Goal: Task Accomplishment & Management: Manage account settings

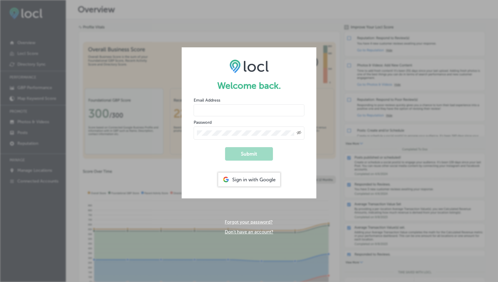
type input "[PERSON_NAME][EMAIL_ADDRESS][DOMAIN_NAME]"
click at [211, 146] on form "Welcome back. Email Address [PERSON_NAME][EMAIL_ADDRESS][DOMAIN_NAME] Password …" at bounding box center [249, 122] width 135 height 151
click at [241, 153] on button "Submit" at bounding box center [249, 153] width 48 height 13
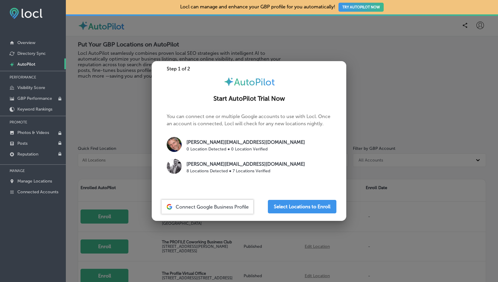
click at [208, 173] on p "8 Locations Detected ● 7 Locations Verified" at bounding box center [246, 171] width 119 height 6
click at [235, 207] on span "Connect Google Business Profile" at bounding box center [212, 207] width 73 height 6
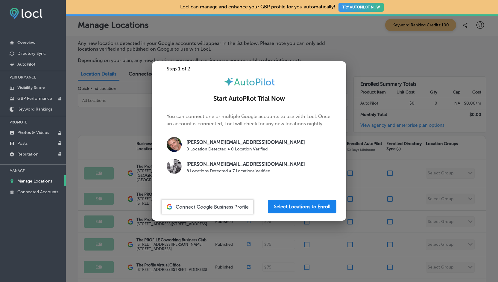
click at [278, 206] on button "Select Locations to Enroll" at bounding box center [302, 206] width 69 height 13
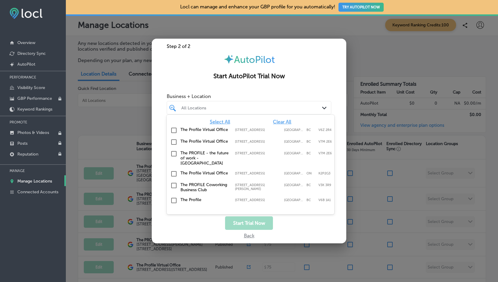
click at [271, 114] on div "All Locations Path Created with Sketch." at bounding box center [249, 107] width 165 height 13
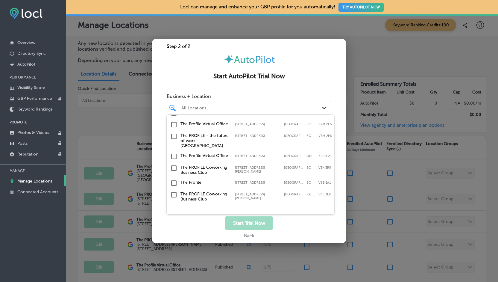
click at [174, 155] on input "checkbox" at bounding box center [173, 156] width 7 height 7
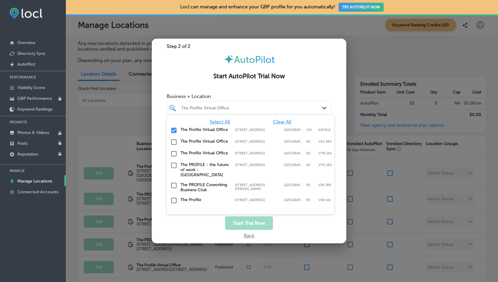
click at [174, 141] on input "checkbox" at bounding box center [173, 141] width 7 height 7
click at [173, 156] on input "checkbox" at bounding box center [173, 153] width 7 height 7
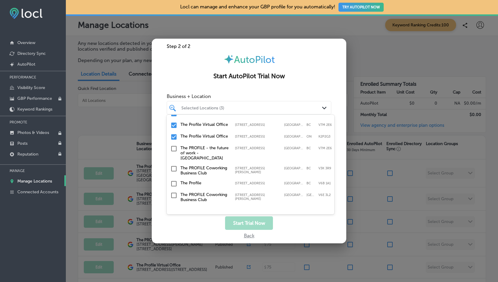
scroll to position [17, 0]
click at [175, 184] on input "checkbox" at bounding box center [173, 182] width 7 height 7
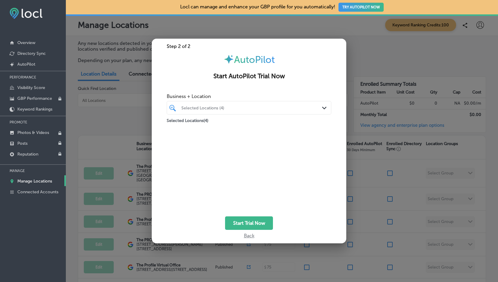
click at [234, 230] on div "Back" at bounding box center [249, 234] width 195 height 9
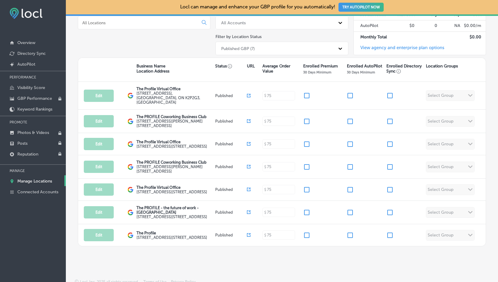
scroll to position [77, 0]
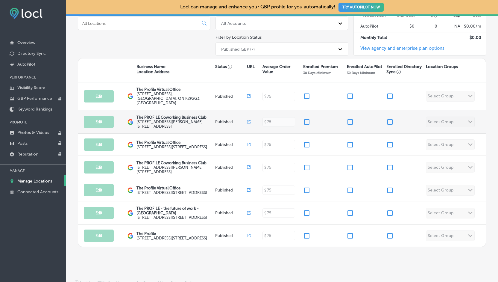
click at [457, 115] on div "Edit This location is not published yet. The PROFILE Coworking Business Club 12…" at bounding box center [282, 121] width 408 height 23
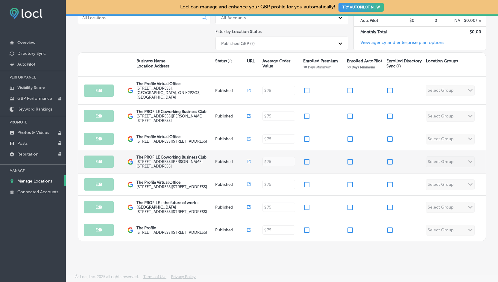
scroll to position [0, 0]
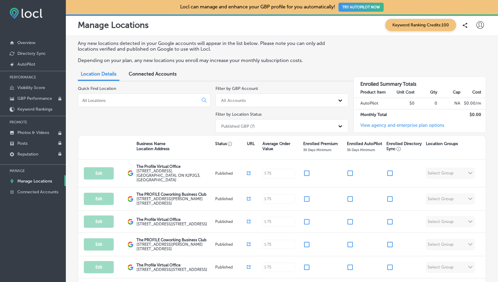
click at [151, 75] on span "Connected Accounts" at bounding box center [153, 74] width 48 height 6
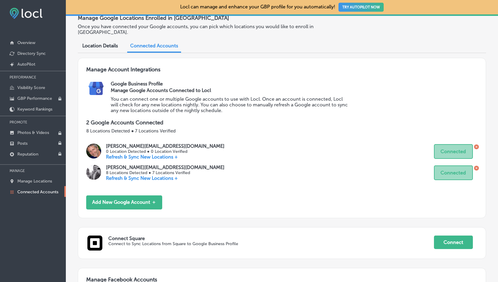
scroll to position [29, 0]
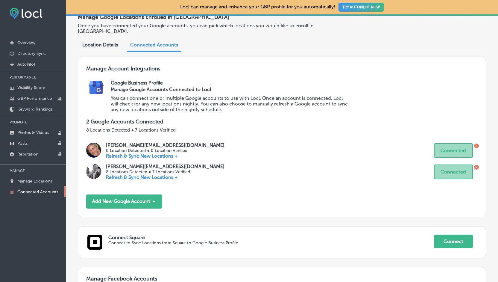
click at [474, 143] on icon at bounding box center [476, 145] width 5 height 5
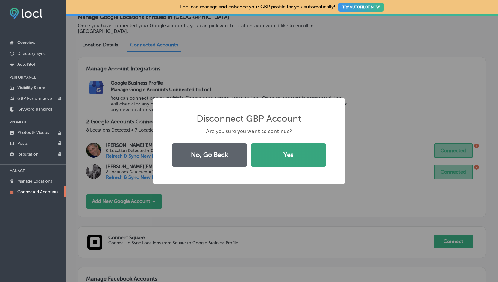
click at [264, 153] on button "Yes" at bounding box center [288, 154] width 75 height 23
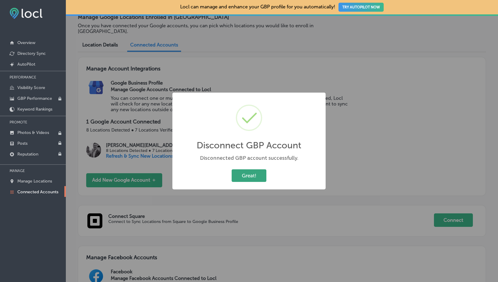
click at [251, 176] on button "Great!" at bounding box center [249, 175] width 35 height 12
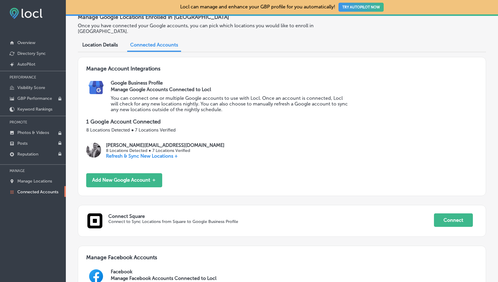
click at [154, 153] on p "Refresh & Sync New Locations +" at bounding box center [165, 156] width 119 height 6
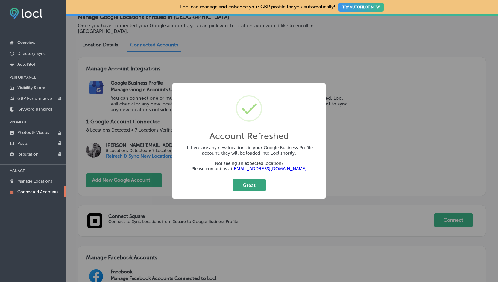
click at [242, 183] on button "Great" at bounding box center [249, 185] width 33 height 12
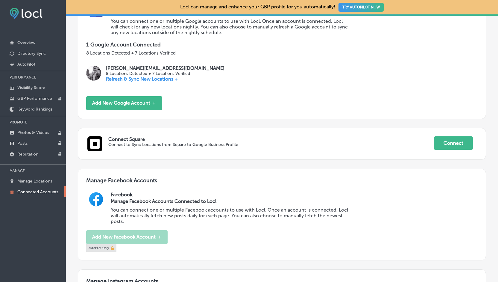
scroll to position [0, 0]
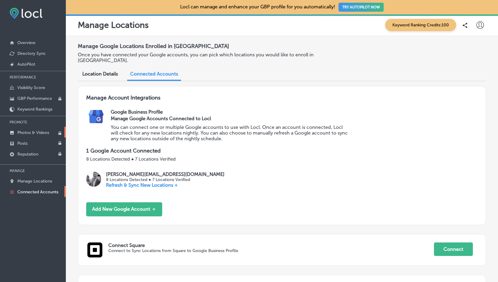
click at [35, 130] on p "Photos & Videos" at bounding box center [33, 132] width 32 height 5
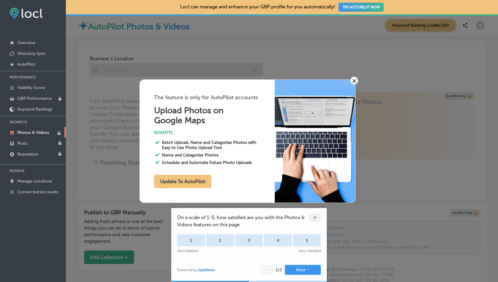
type input "0"
click at [22, 142] on p "Posts" at bounding box center [22, 143] width 10 height 5
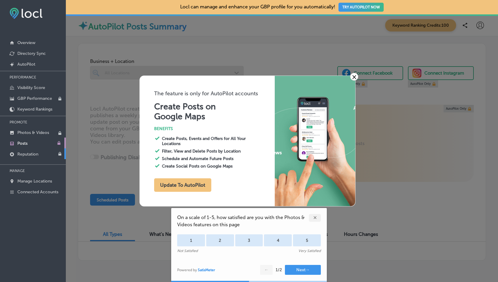
click at [28, 151] on p "Reputation" at bounding box center [27, 153] width 21 height 5
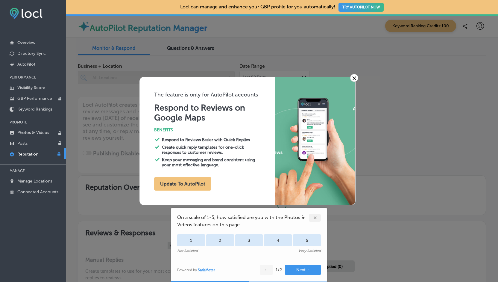
type textarea "x"
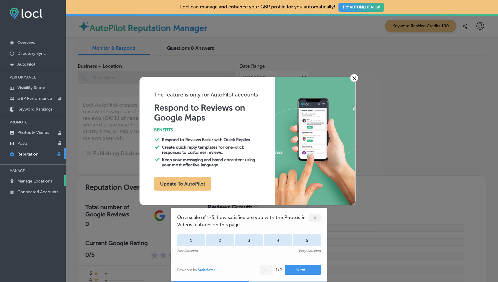
click at [31, 180] on p "Manage Locations" at bounding box center [34, 180] width 35 height 5
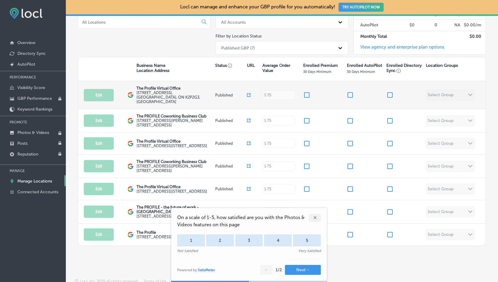
scroll to position [87, 0]
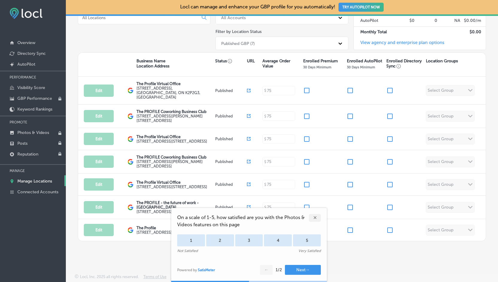
click at [313, 219] on div "✕" at bounding box center [315, 218] width 12 height 8
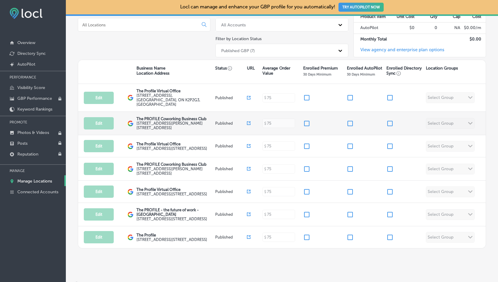
scroll to position [0, 0]
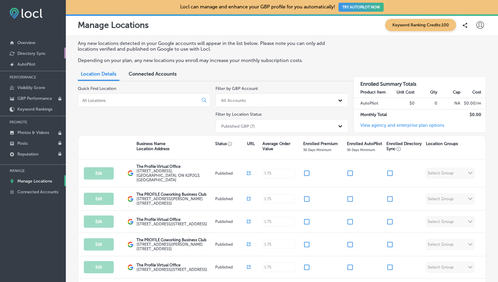
click at [31, 49] on link "Directory Sync" at bounding box center [33, 53] width 66 height 11
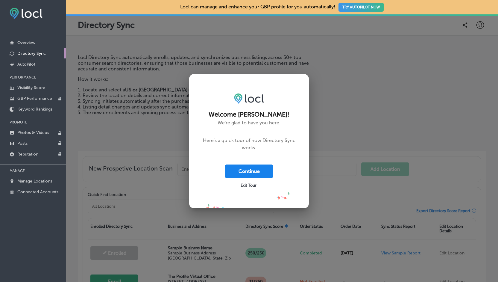
click at [249, 171] on button "Continue" at bounding box center [249, 170] width 48 height 13
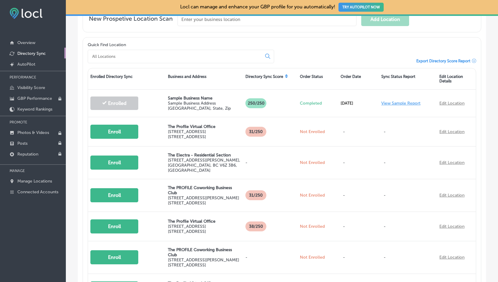
scroll to position [148, 0]
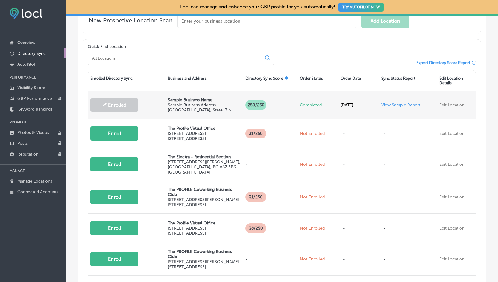
click at [387, 103] on link "View Sample Report" at bounding box center [400, 104] width 39 height 5
